Goal: Task Accomplishment & Management: Complete application form

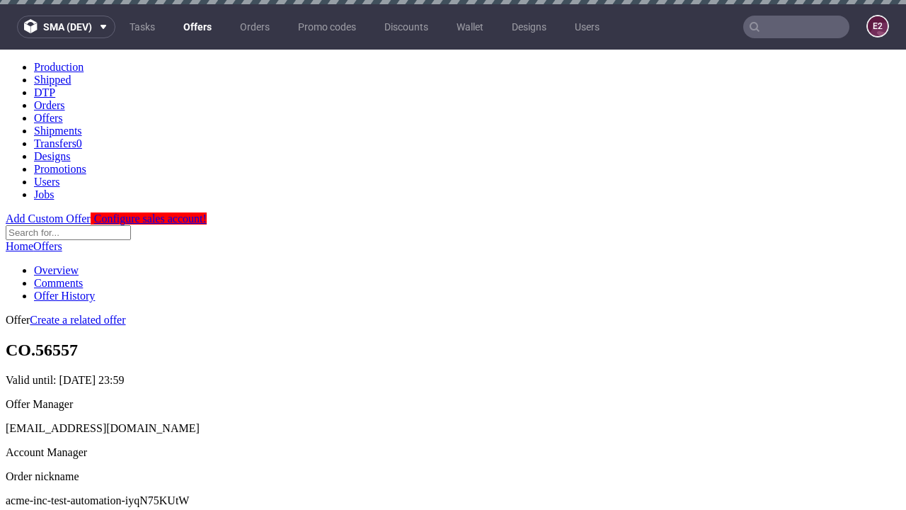
scroll to position [4, 0]
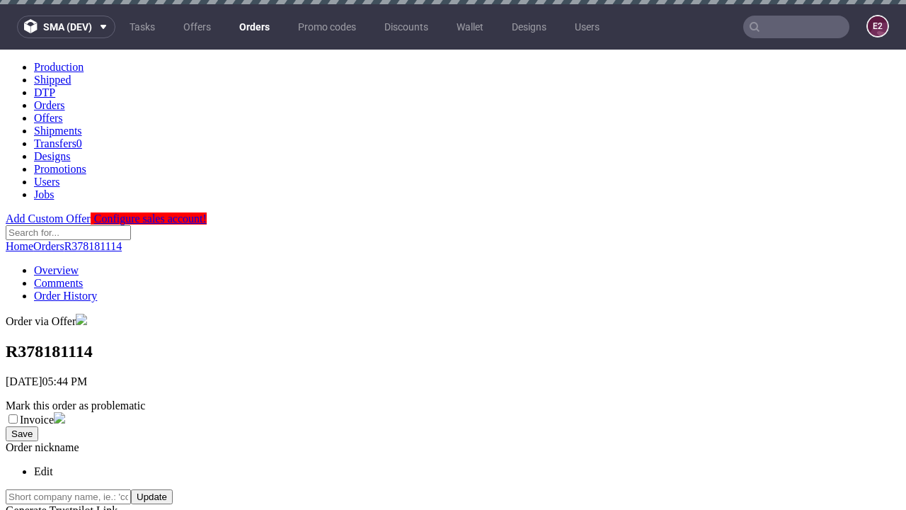
scroll to position [321, 0]
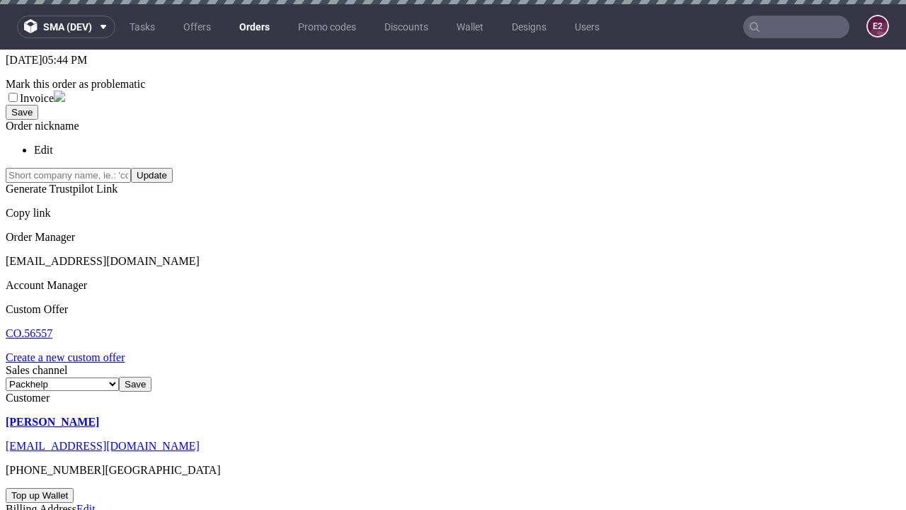
click at [72, 351] on link "Create a new custom offer" at bounding box center [66, 357] width 120 height 12
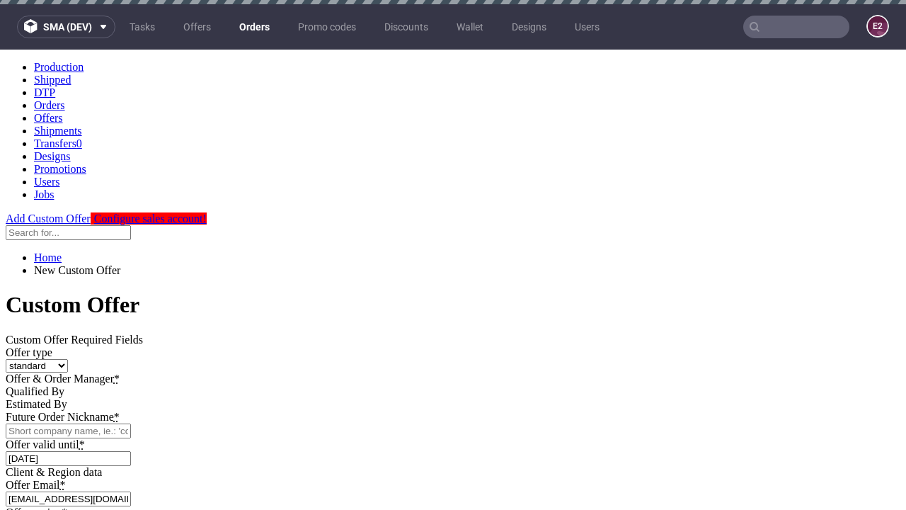
scroll to position [0, 0]
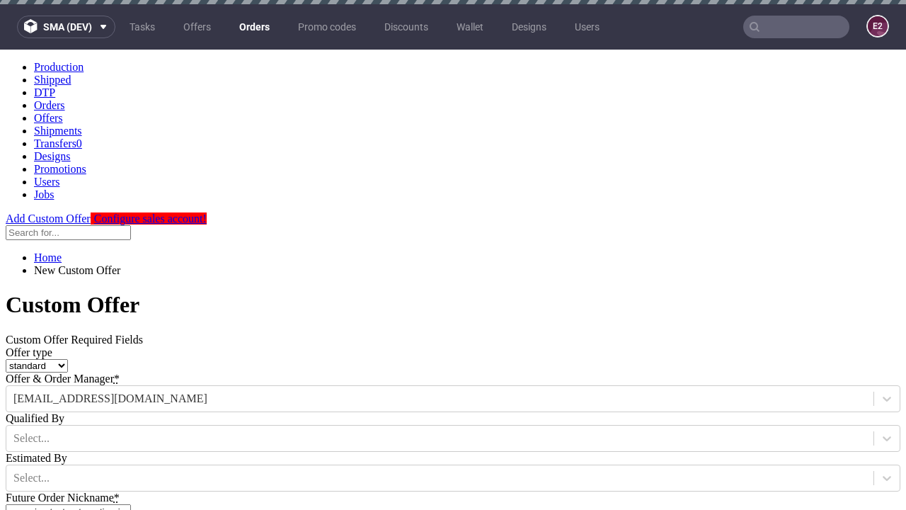
type input "acme-inc-test-automation-iyqN75KUtW"
type input "2025-08-14"
type input "e2e-user-5km2QWTlYz@test.com"
select select "gb"
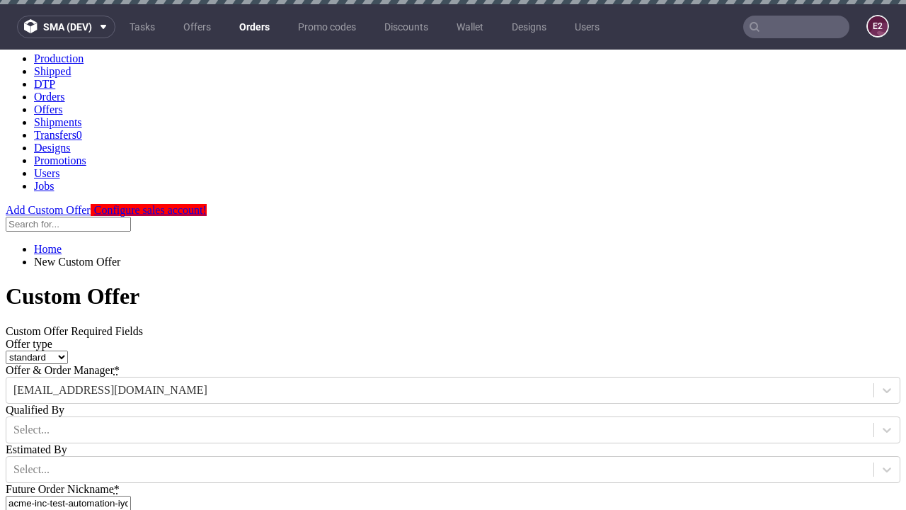
scroll to position [4, 0]
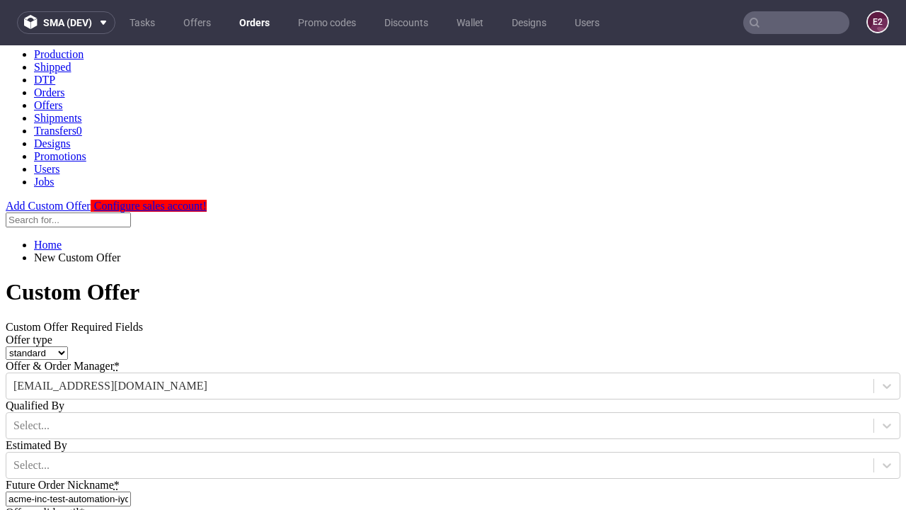
type input "e2e-user-5km2QWTlYz@test.com"
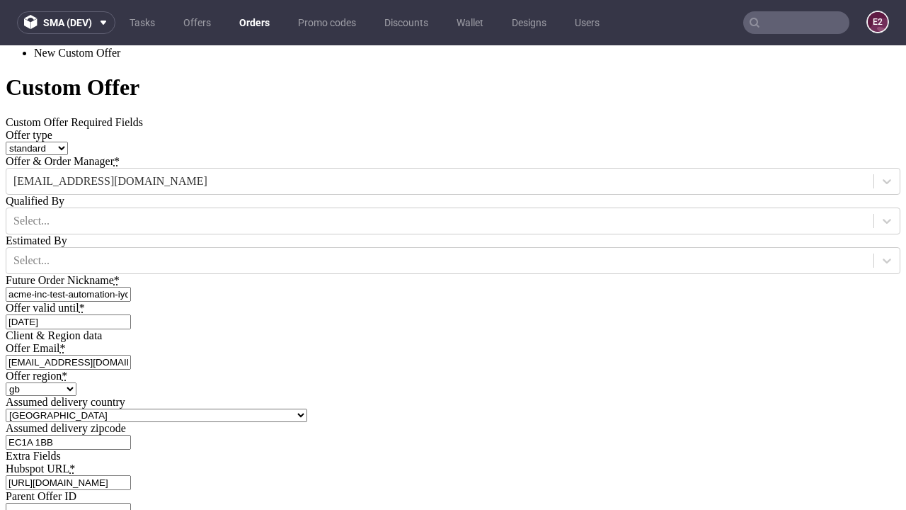
type input "https://app-eu1.hubspot.com/contacts/139493128/record/0-3/7600435676"
type input "Please wait..."
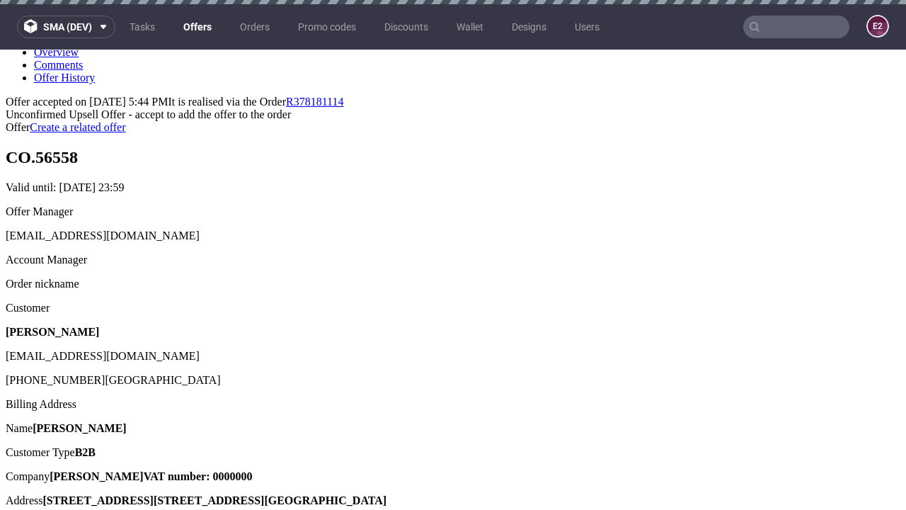
scroll to position [4, 0]
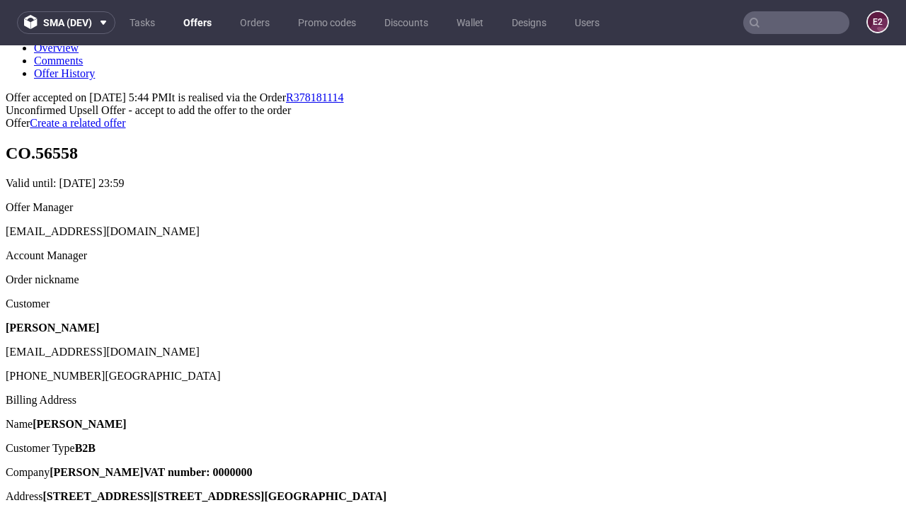
type input "In progress..."
